Goal: Information Seeking & Learning: Learn about a topic

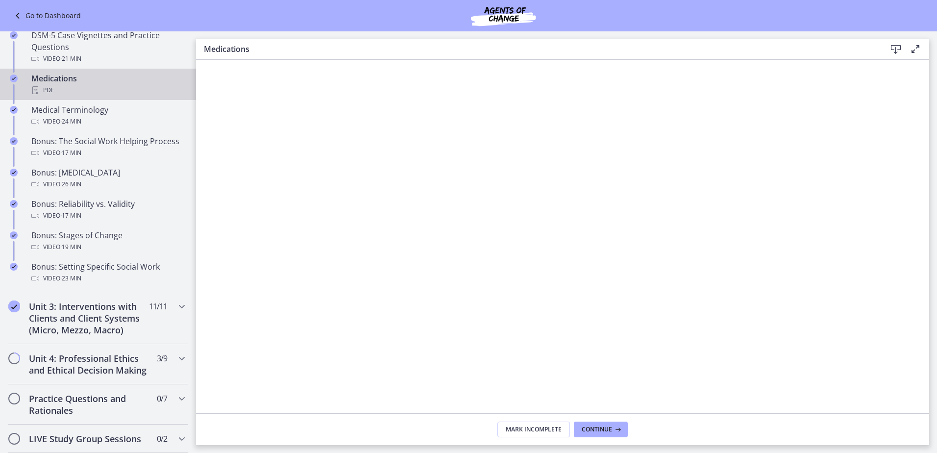
scroll to position [784, 0]
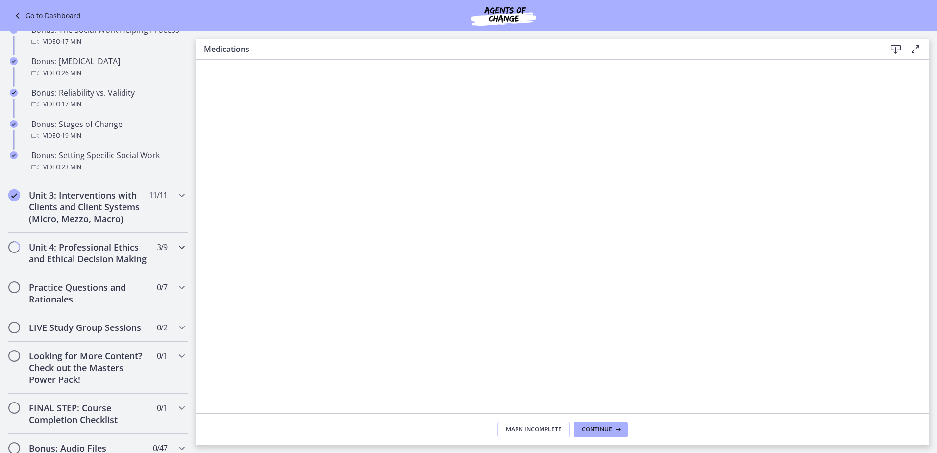
click at [74, 259] on h2 "Unit 4: Professional Ethics and Ethical Decision Making" at bounding box center [89, 253] width 120 height 24
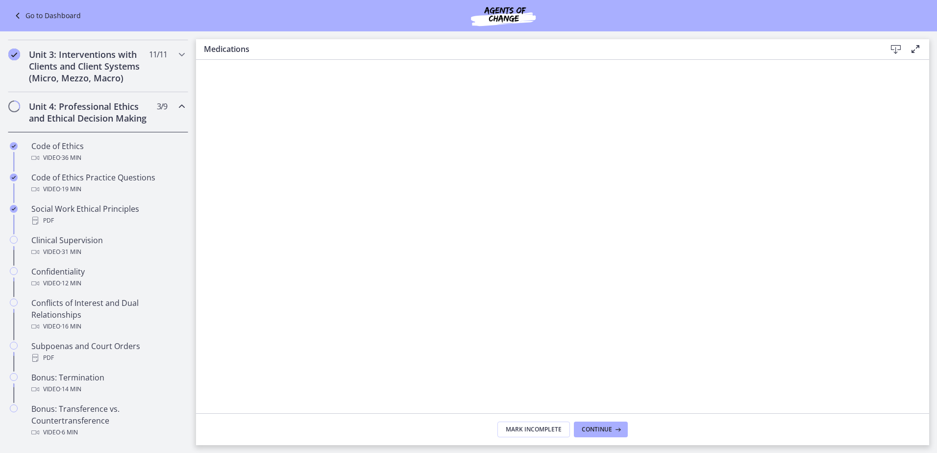
scroll to position [324, 0]
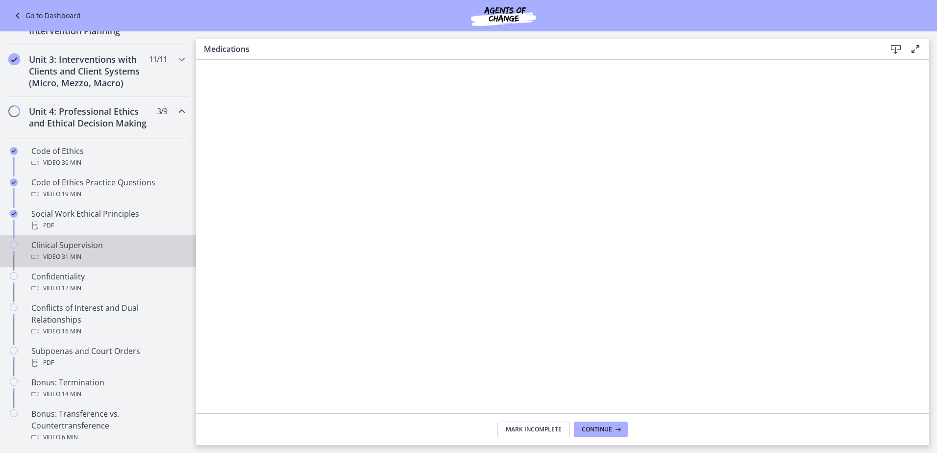
click at [74, 259] on div "Clinical Supervision Video · 31 min" at bounding box center [107, 251] width 153 height 24
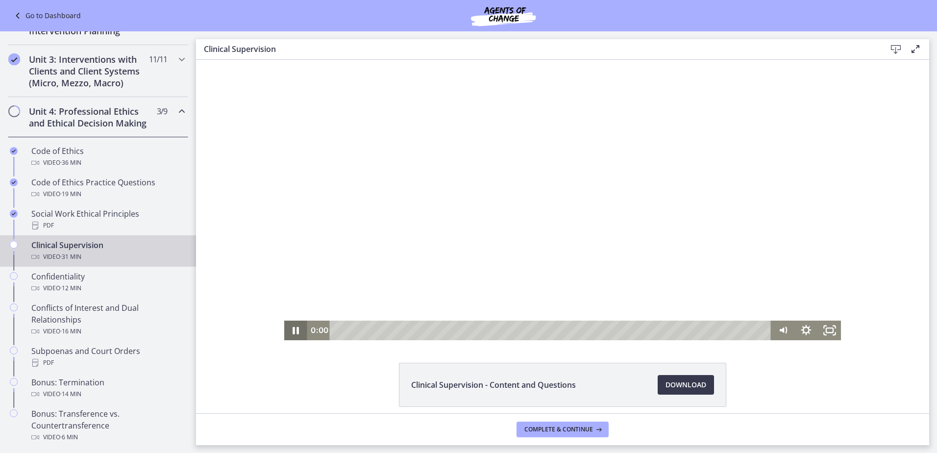
click at [284, 331] on icon "Pause" at bounding box center [295, 331] width 23 height 20
click at [371, 329] on div "2:37" at bounding box center [552, 331] width 428 height 20
click at [377, 329] on div "3:03" at bounding box center [552, 331] width 428 height 20
click at [294, 330] on icon "Play Video" at bounding box center [297, 330] width 6 height 8
click at [777, 282] on div "Volume" at bounding box center [782, 289] width 23 height 64
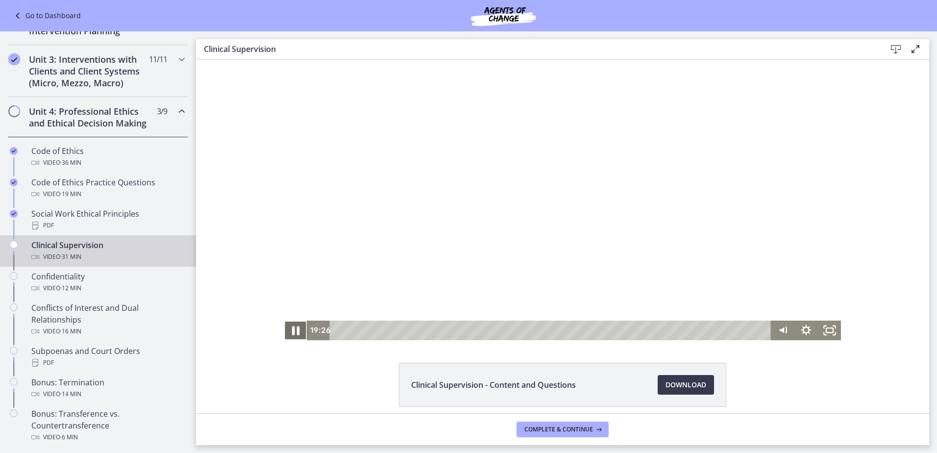
click at [293, 329] on icon "Pause" at bounding box center [296, 331] width 28 height 24
click at [294, 329] on icon "Play Video" at bounding box center [297, 330] width 6 height 8
click at [291, 335] on icon "Pause" at bounding box center [295, 331] width 23 height 20
click at [291, 335] on icon "Play Video" at bounding box center [297, 331] width 28 height 24
click at [655, 328] on div "23:19" at bounding box center [552, 331] width 428 height 20
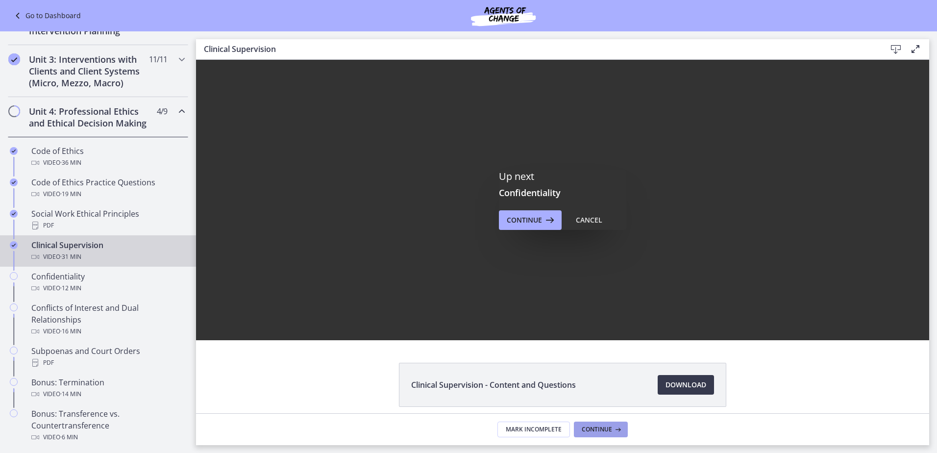
click at [585, 426] on span "Continue" at bounding box center [597, 429] width 30 height 8
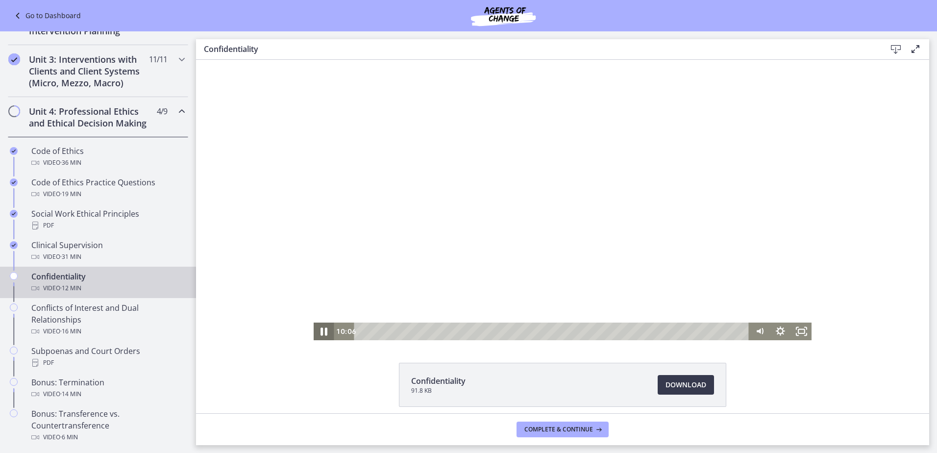
click at [322, 327] on icon "Pause" at bounding box center [323, 331] width 25 height 21
click at [322, 327] on icon "Play Video" at bounding box center [324, 331] width 21 height 18
click at [583, 425] on span "Complete & continue" at bounding box center [558, 429] width 69 height 8
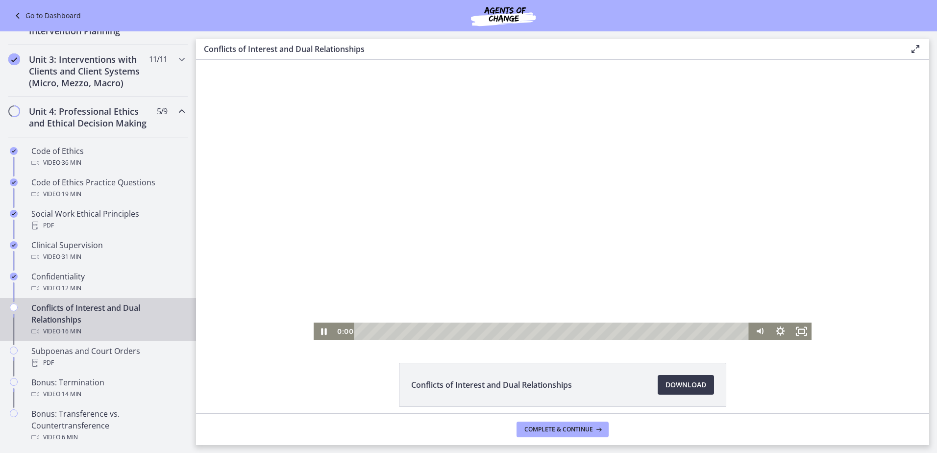
drag, startPoint x: 368, startPoint y: 333, endPoint x: 349, endPoint y: 329, distance: 19.0
click at [349, 329] on div "0:00" at bounding box center [541, 331] width 415 height 18
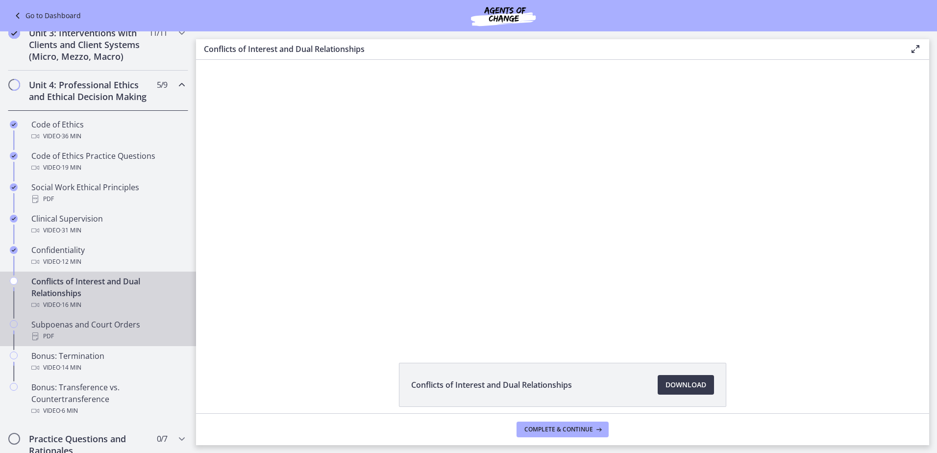
scroll to position [373, 0]
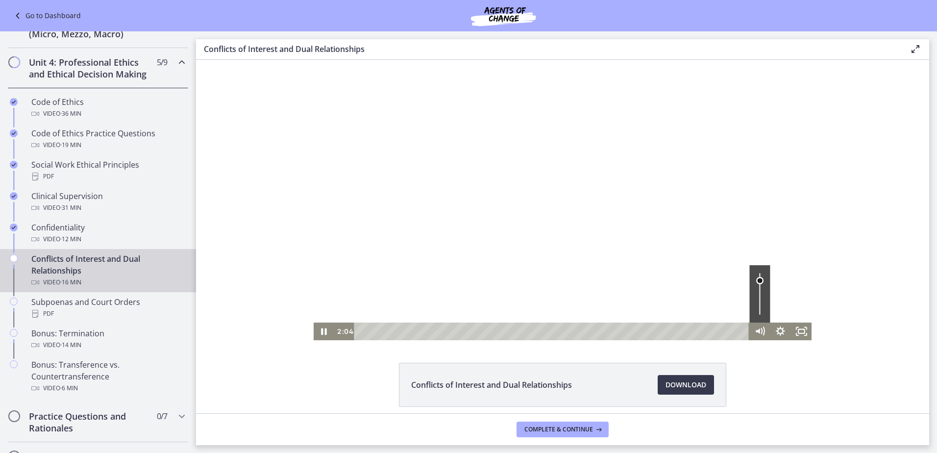
click at [755, 280] on div "Volume" at bounding box center [759, 293] width 21 height 57
drag, startPoint x: 755, startPoint y: 278, endPoint x: 757, endPoint y: 265, distance: 13.4
click at [757, 265] on div "Volume" at bounding box center [759, 293] width 21 height 57
click at [742, 385] on div "Conflicts of Interest and Dual Relationships Download Opens in a new window" at bounding box center [562, 408] width 733 height 91
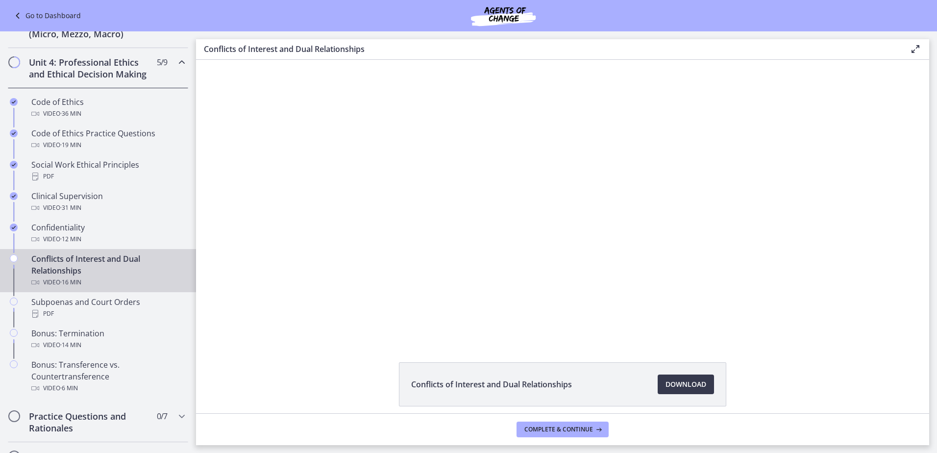
scroll to position [0, 0]
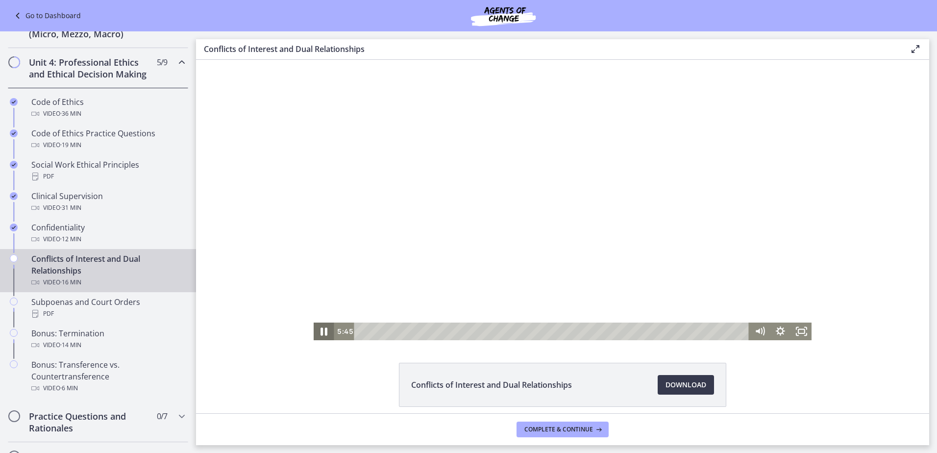
click at [321, 330] on icon "Pause" at bounding box center [323, 331] width 25 height 21
click at [324, 334] on icon "Play Video" at bounding box center [324, 331] width 21 height 18
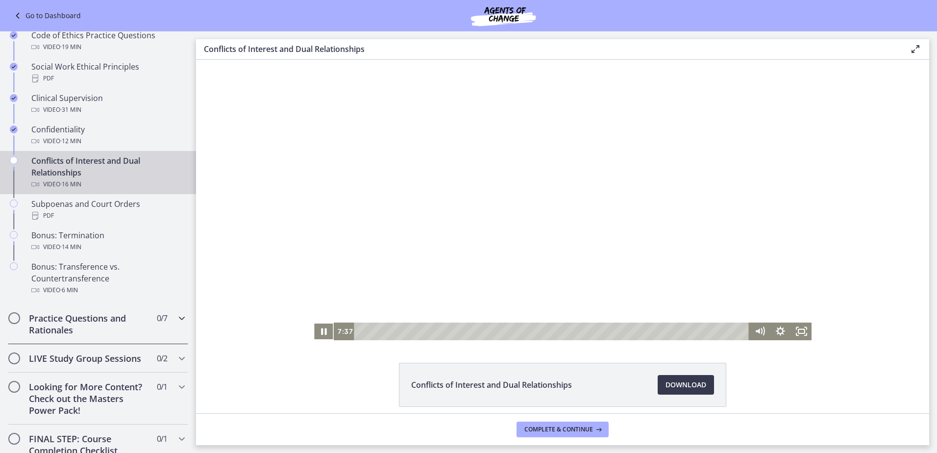
click at [116, 336] on h2 "Practice Questions and Rationales" at bounding box center [89, 324] width 120 height 24
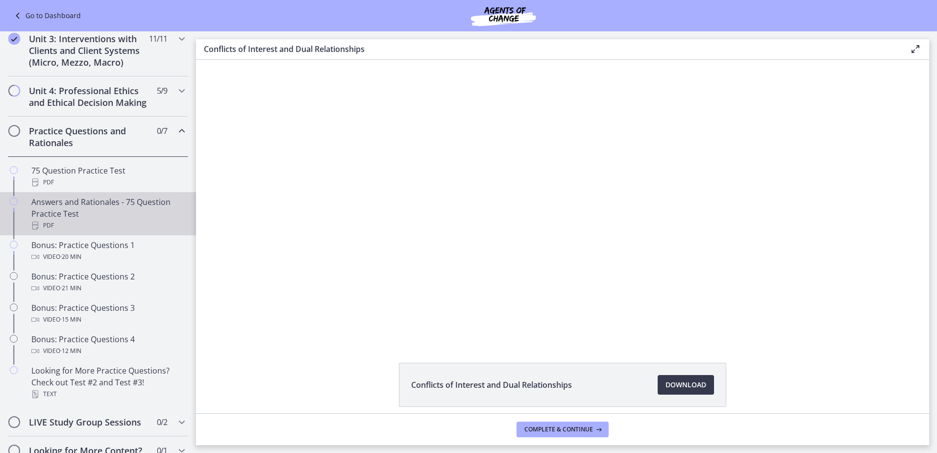
scroll to position [322, 0]
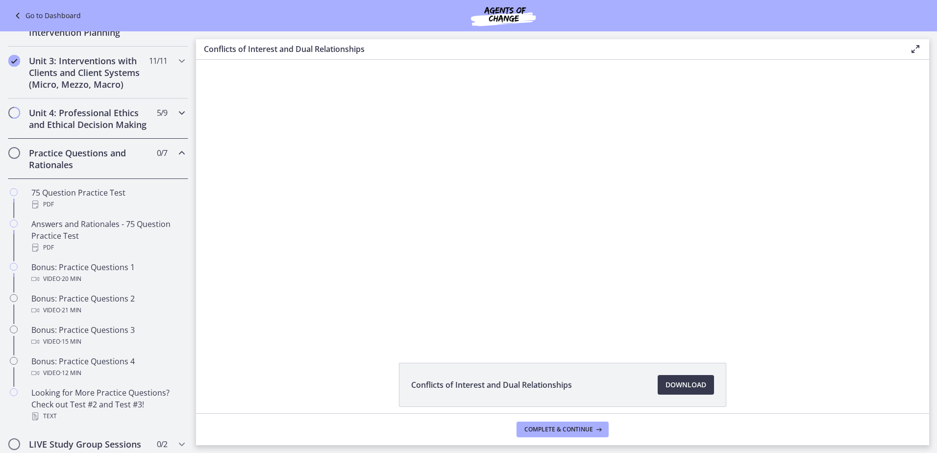
click at [84, 130] on h2 "Unit 4: Professional Ethics and Ethical Decision Making" at bounding box center [89, 119] width 120 height 24
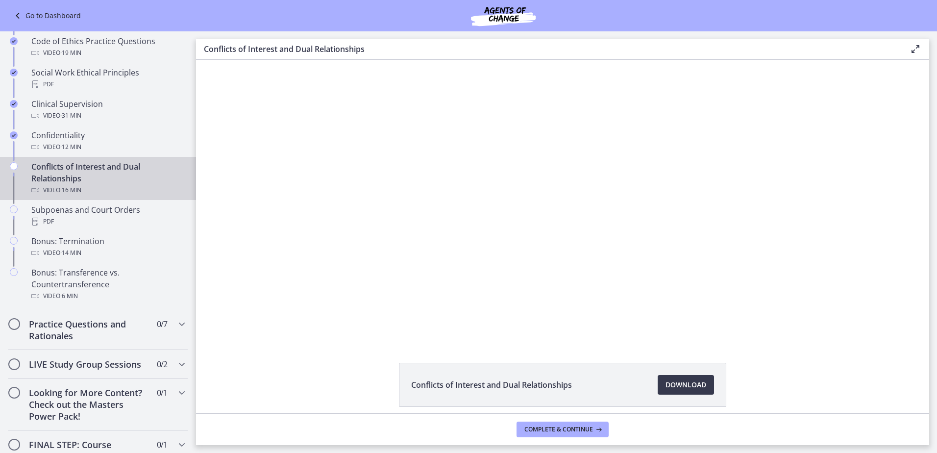
scroll to position [490, 0]
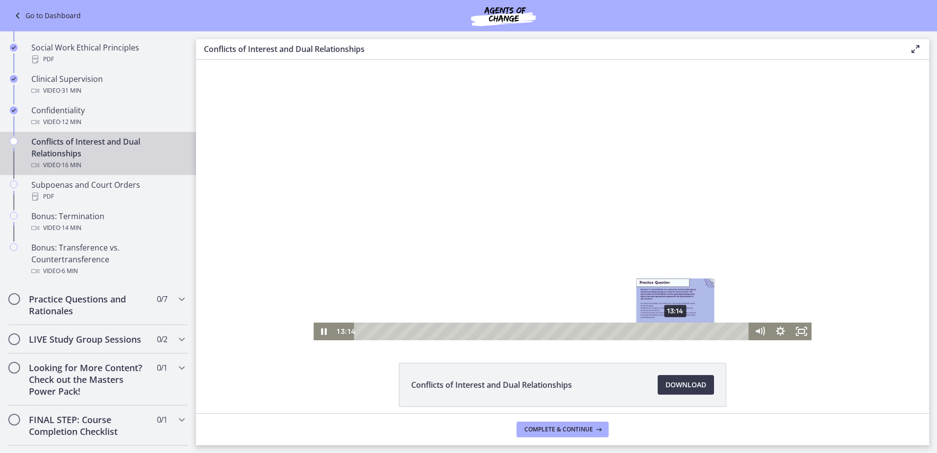
click at [672, 333] on div "13:14" at bounding box center [553, 331] width 382 height 18
click at [677, 333] on div "13:26" at bounding box center [553, 331] width 382 height 18
click at [709, 333] on div "14:47" at bounding box center [553, 331] width 382 height 18
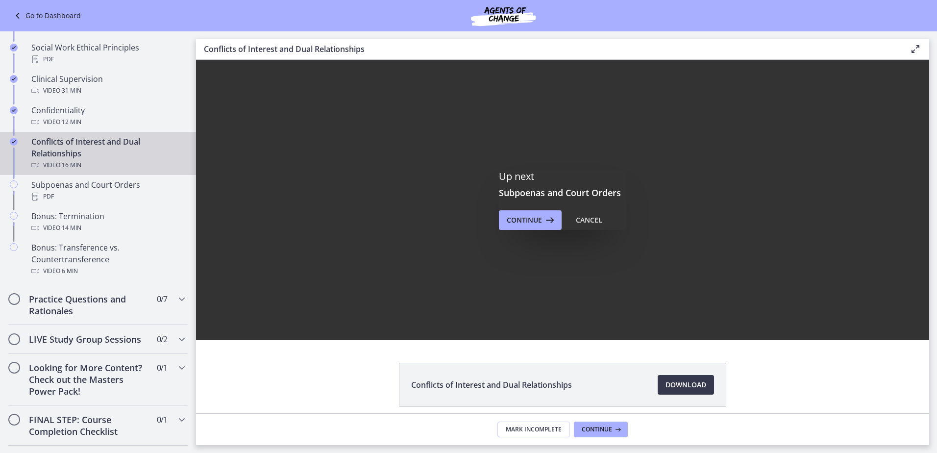
scroll to position [0, 0]
click at [602, 427] on span "Continue" at bounding box center [597, 429] width 30 height 8
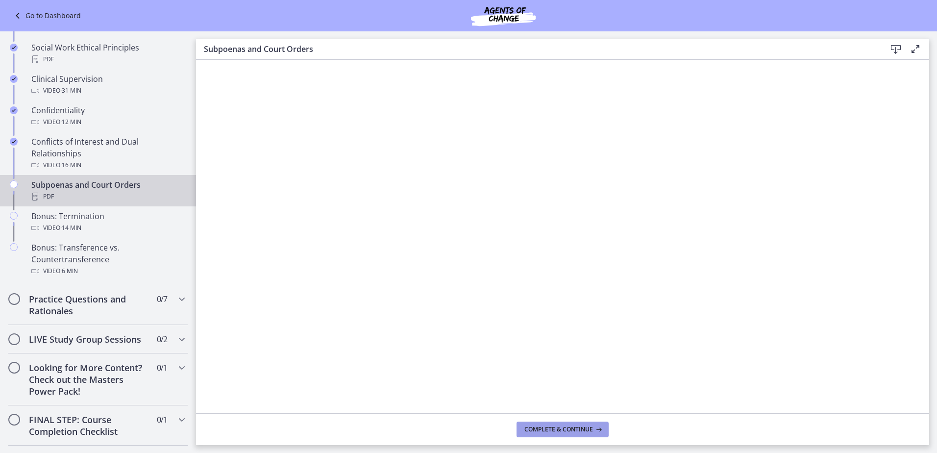
click at [576, 434] on button "Complete & continue" at bounding box center [563, 430] width 92 height 16
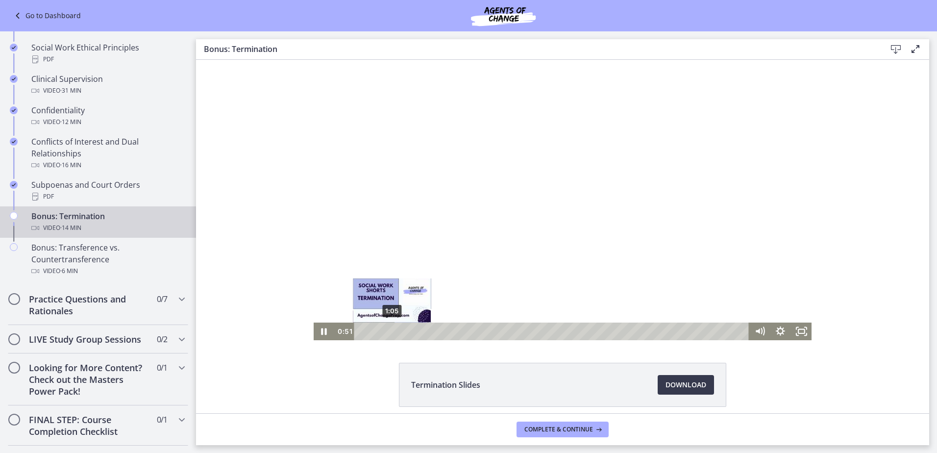
click at [388, 333] on div "1:05" at bounding box center [553, 331] width 382 height 18
click at [392, 333] on div "1:13" at bounding box center [553, 331] width 382 height 18
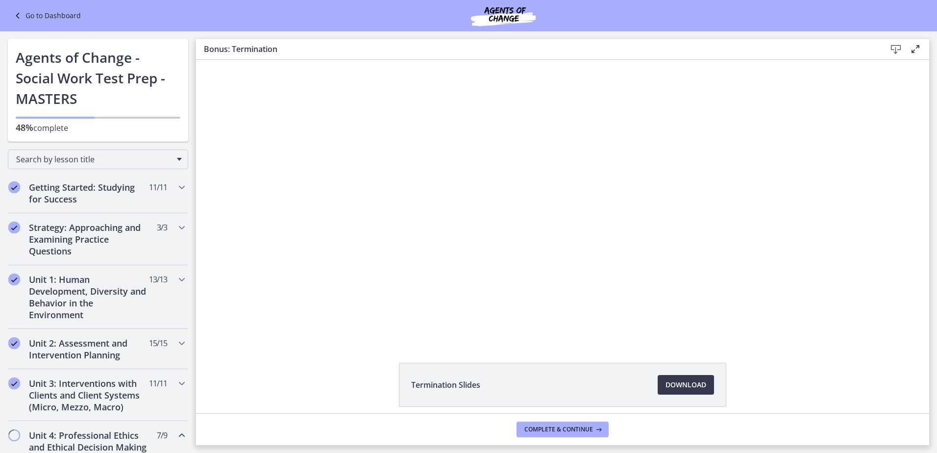
scroll to position [490, 0]
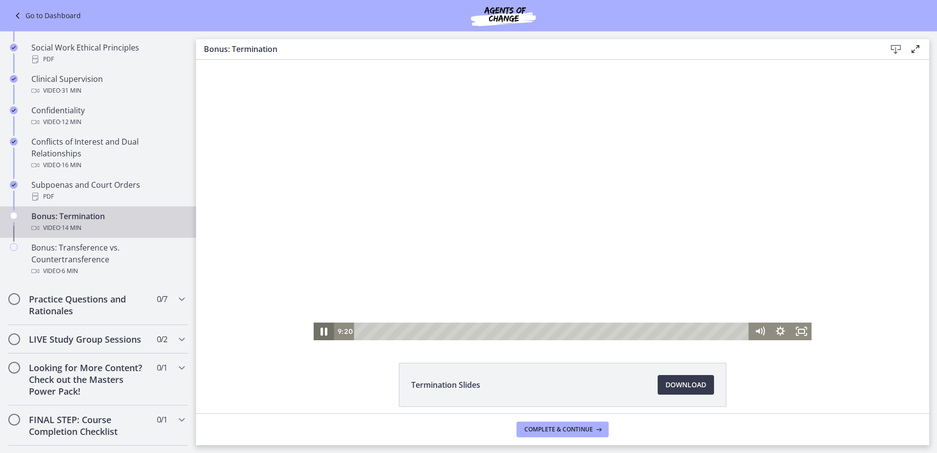
click at [321, 331] on icon "Pause" at bounding box center [324, 331] width 7 height 8
